Goal: Book appointment/travel/reservation

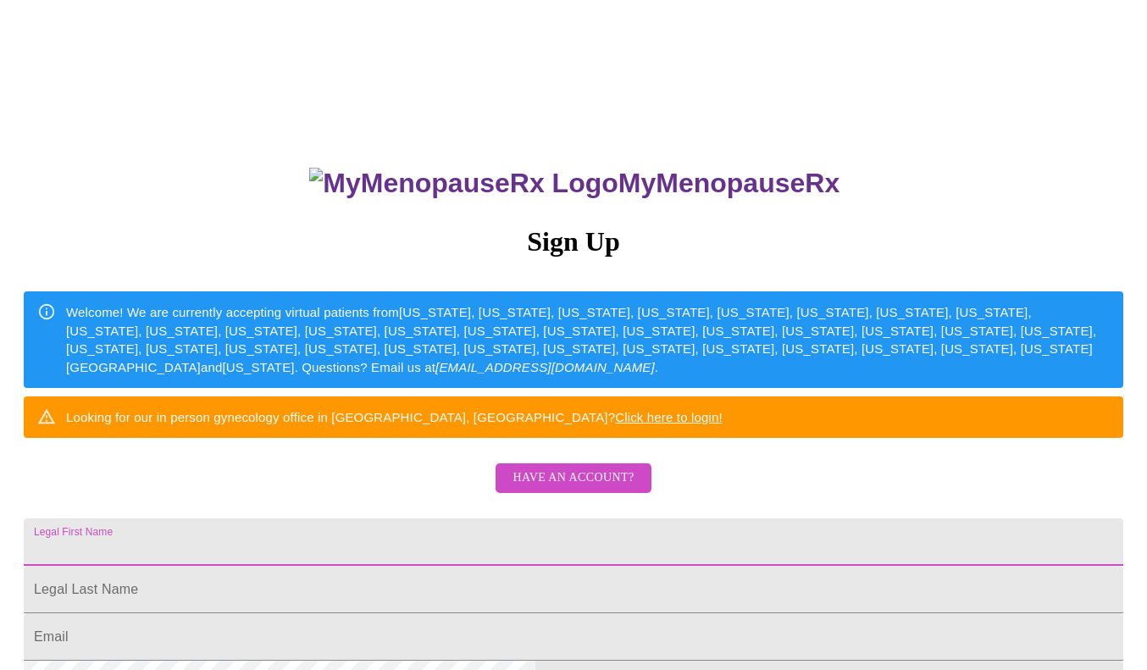
click at [492, 566] on input "Legal First Name" at bounding box center [574, 542] width 1100 height 47
type input "Beverly"
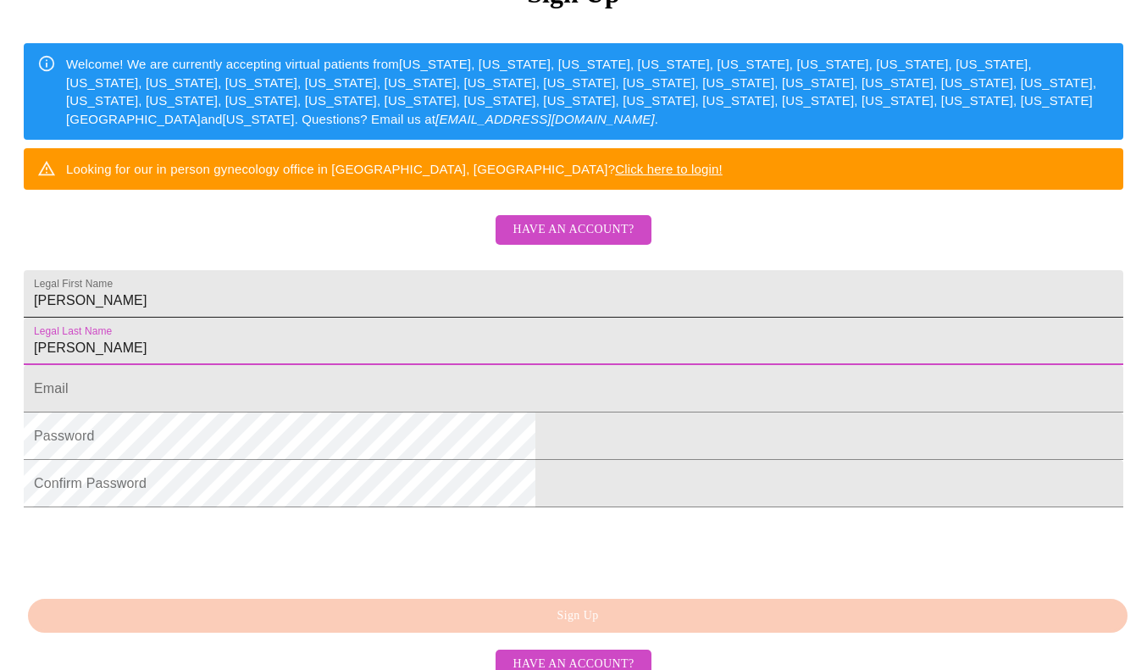
scroll to position [261, 0]
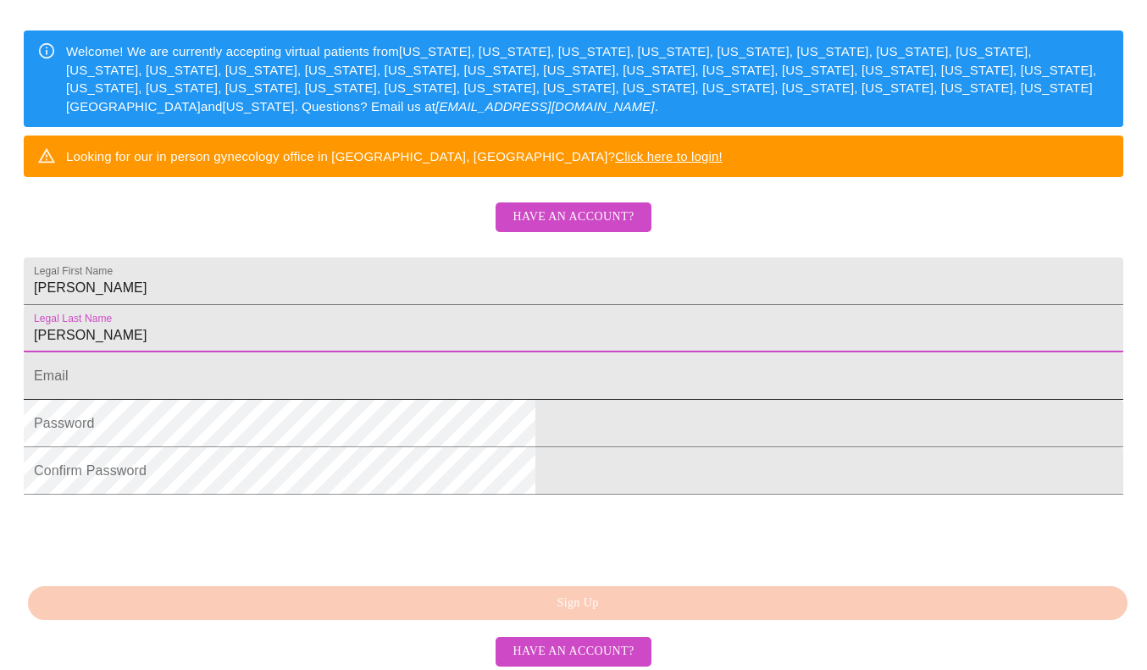
type input "Anderson"
click at [415, 400] on input "Legal First Name" at bounding box center [574, 376] width 1100 height 47
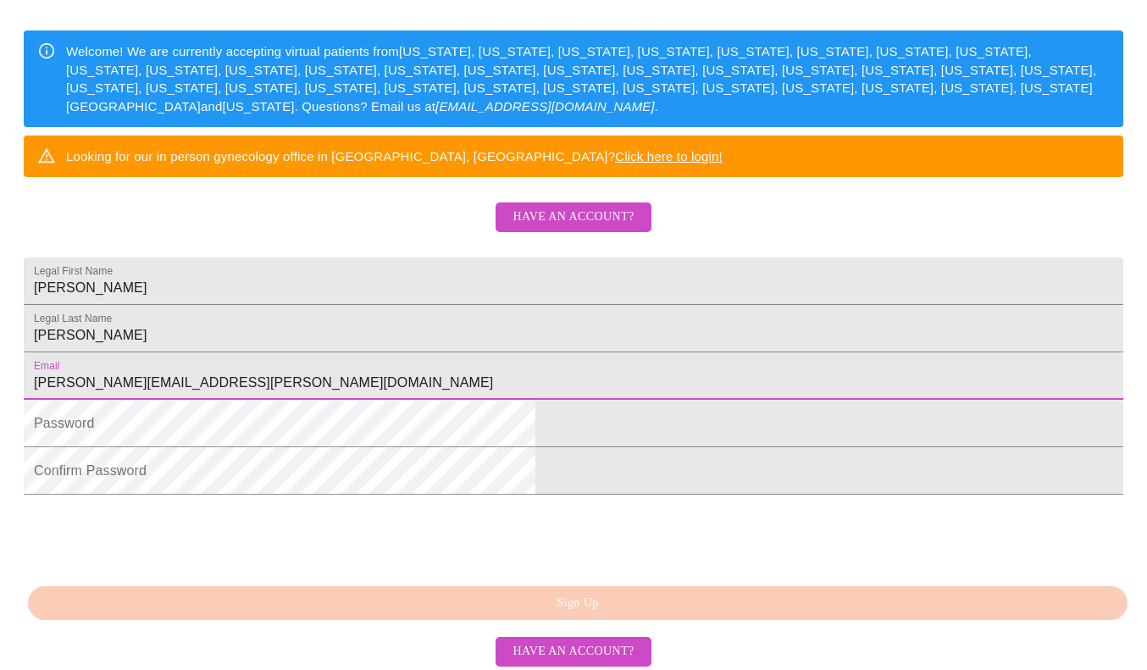
type input "beverly.anderson@gmail.com"
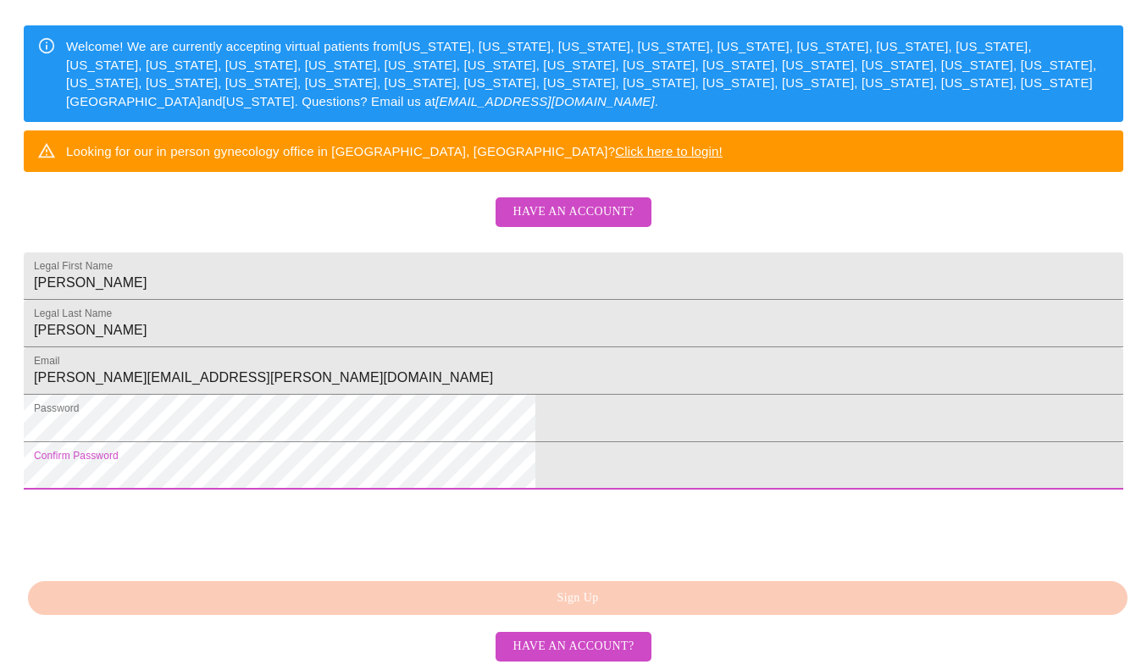
scroll to position [397, 0]
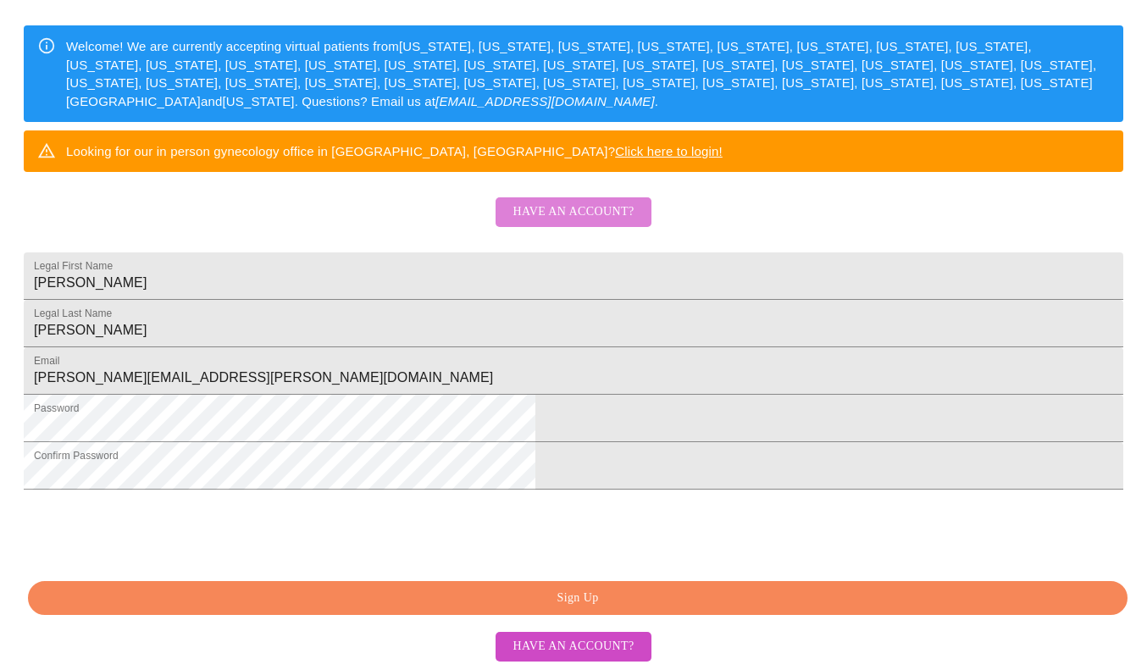
click at [580, 202] on span "Have an account?" at bounding box center [573, 212] width 121 height 21
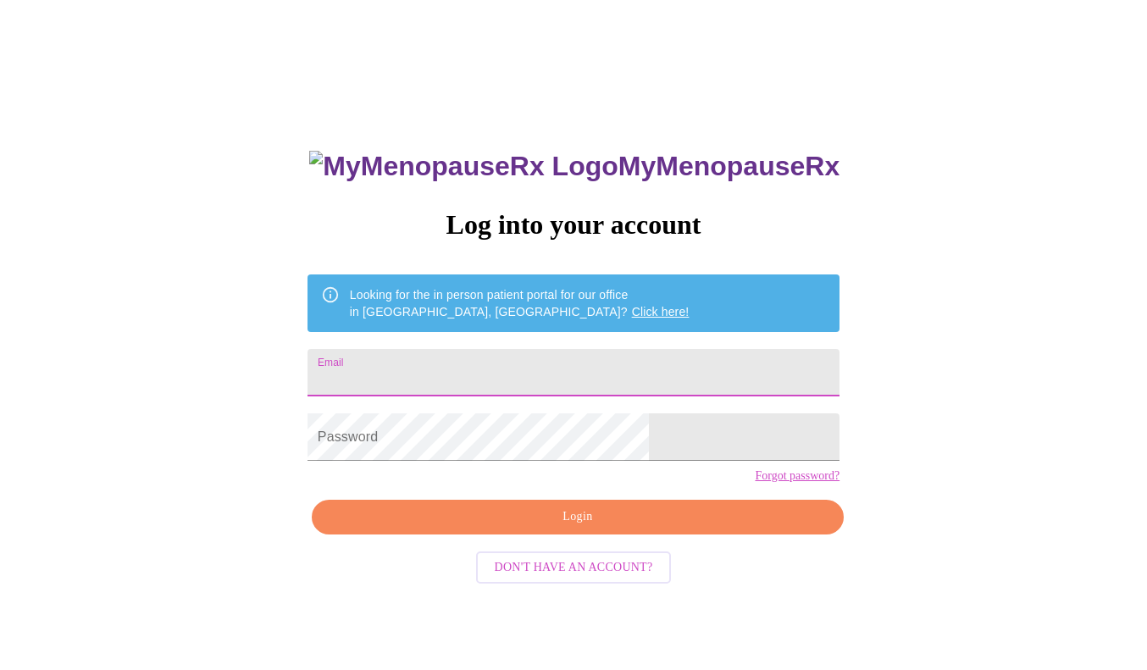
click at [498, 370] on input "Email" at bounding box center [574, 372] width 532 height 47
type input "beverly.anderson@gmail.com"
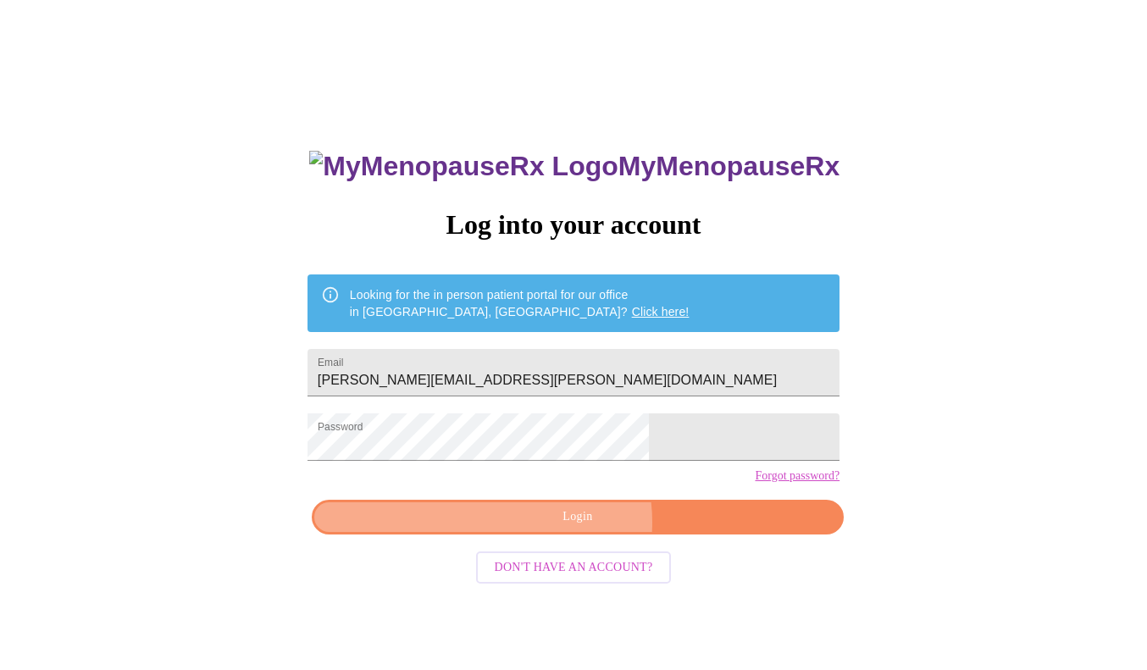
click at [573, 528] on span "Login" at bounding box center [577, 517] width 493 height 21
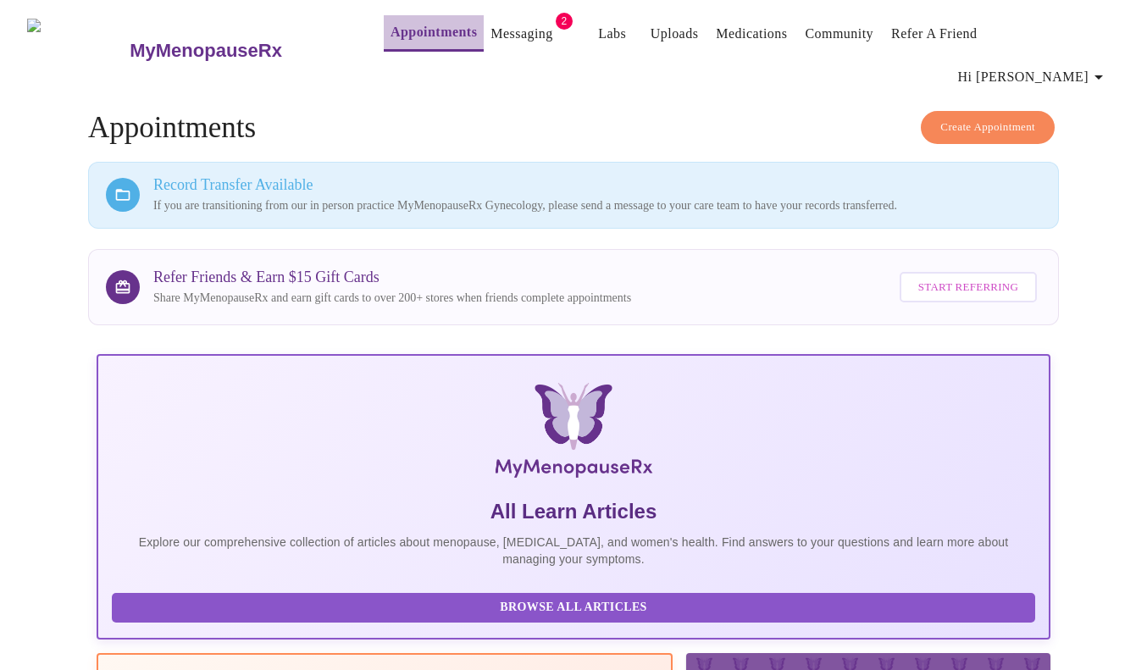
click at [391, 36] on link "Appointments" at bounding box center [434, 32] width 86 height 24
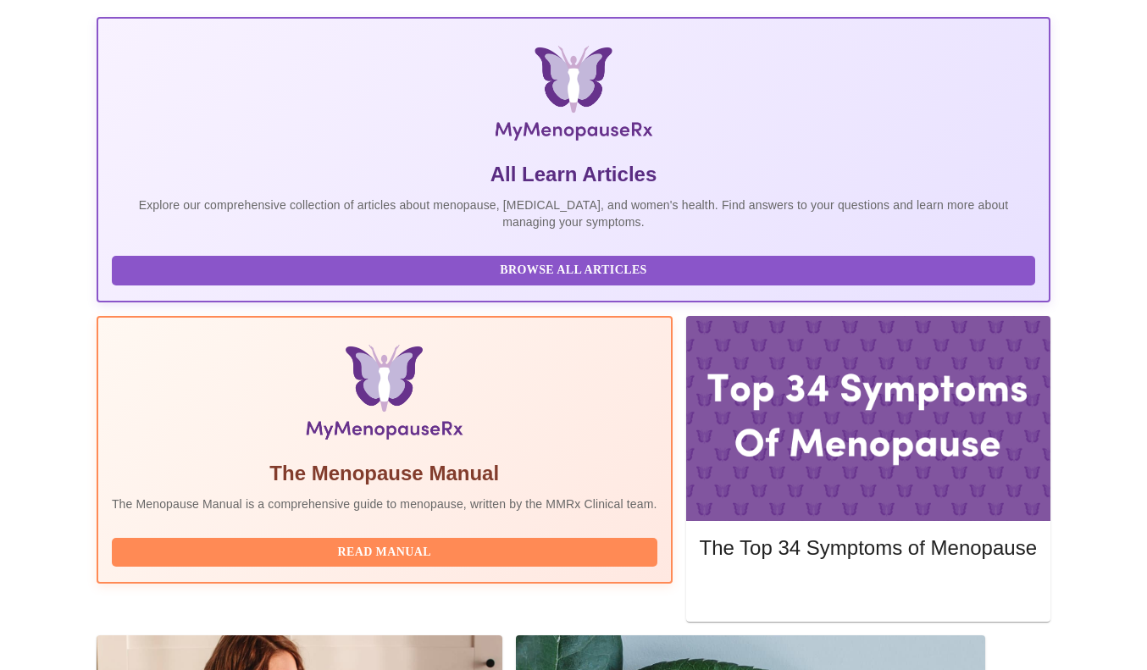
scroll to position [345, 0]
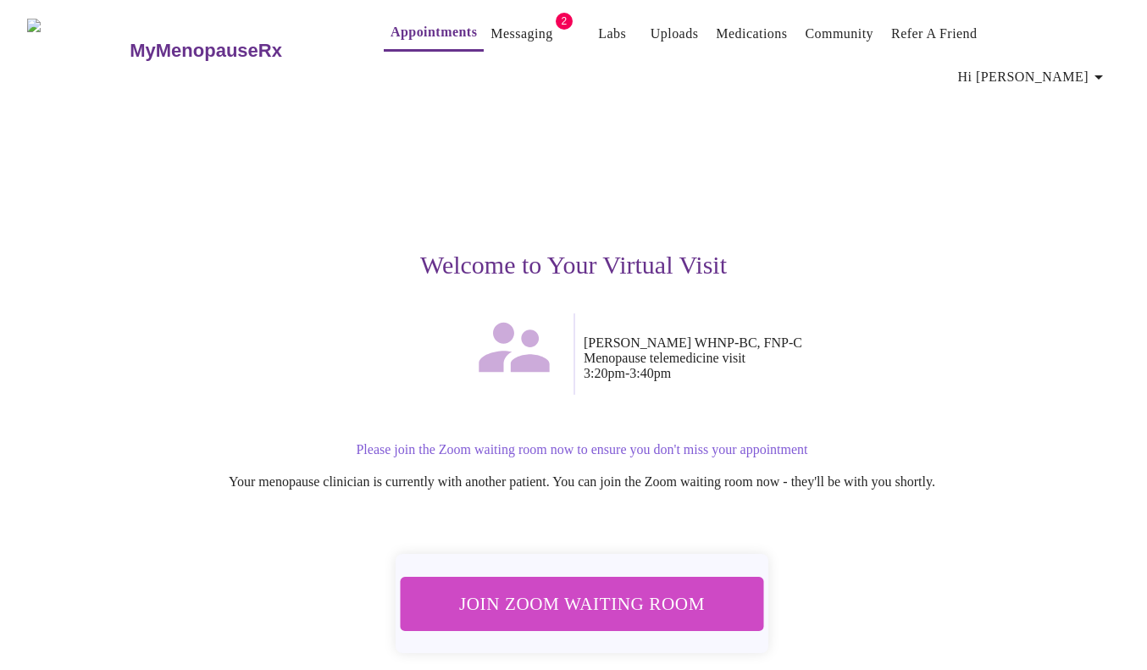
click at [626, 588] on span "Join Zoom Waiting Room" at bounding box center [582, 603] width 319 height 31
click at [553, 669] on link "Unable to join? Click here to open Zoom directly" at bounding box center [582, 678] width 234 height 13
